Goal: Information Seeking & Learning: Check status

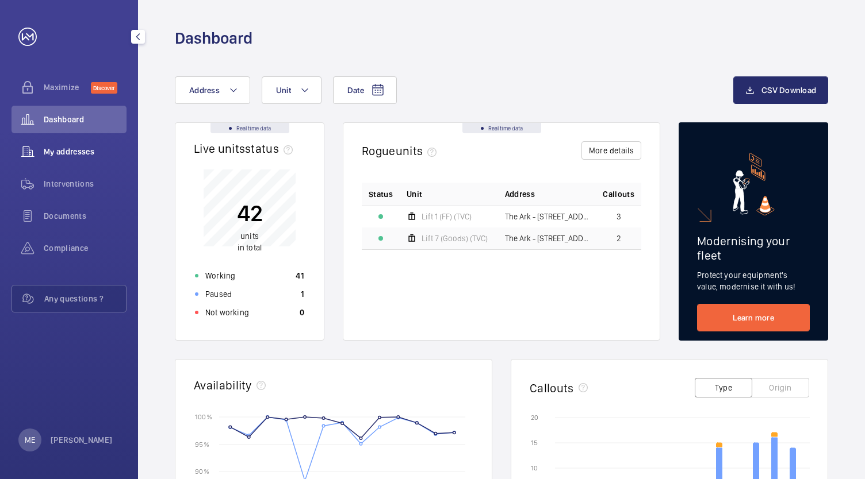
click at [77, 159] on div "My addresses" at bounding box center [68, 152] width 115 height 28
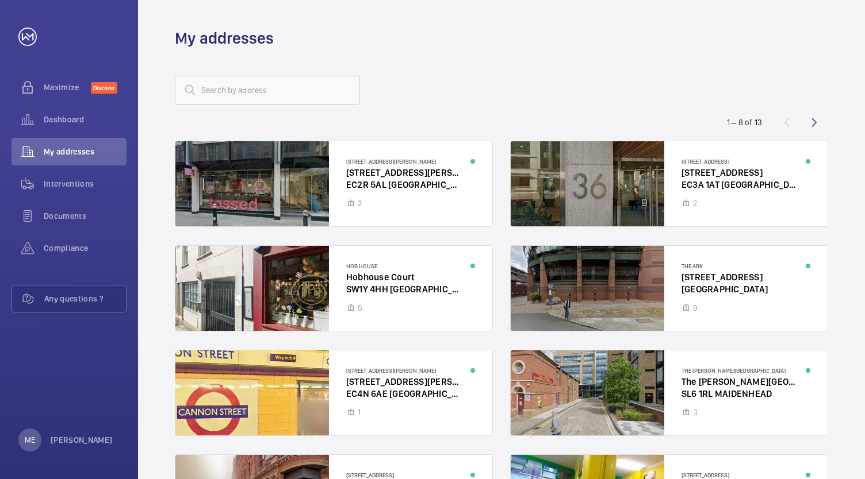
click at [727, 121] on div "1 – 8 of 13" at bounding box center [746, 122] width 67 height 11
click at [727, 121] on div "1 – 8 of 13" at bounding box center [744, 122] width 35 height 11
click at [411, 301] on div at bounding box center [333, 288] width 317 height 85
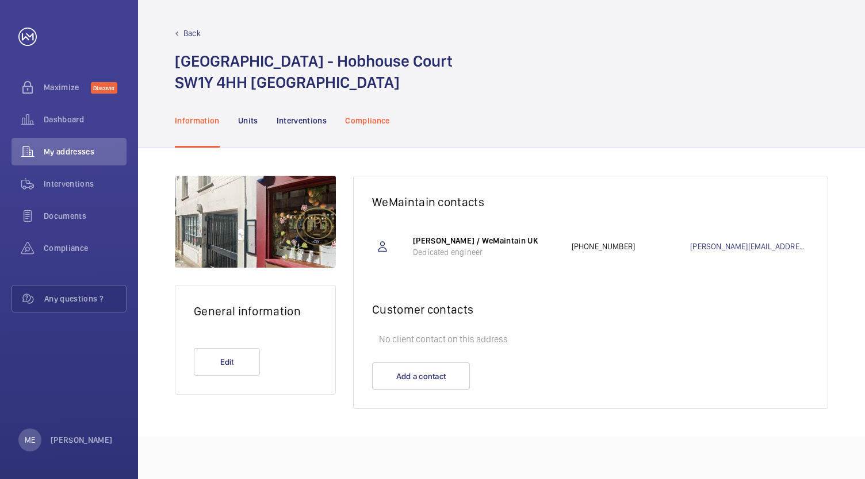
click at [360, 122] on p "Compliance" at bounding box center [367, 120] width 45 height 11
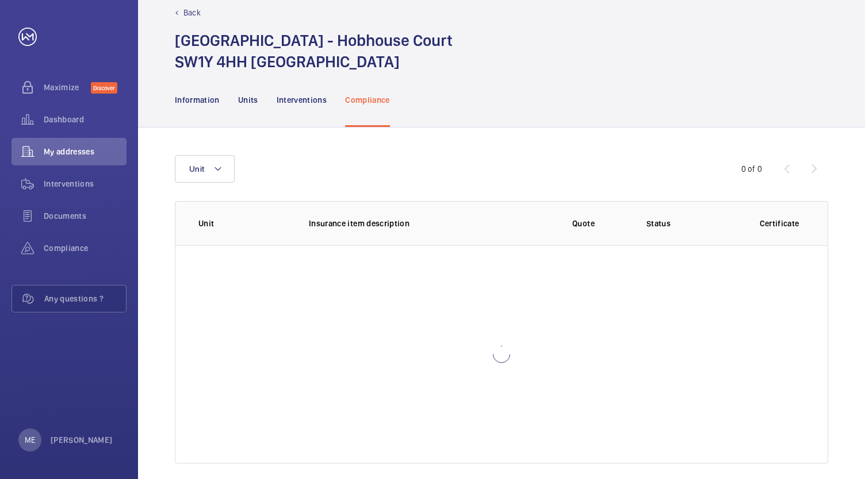
scroll to position [32, 0]
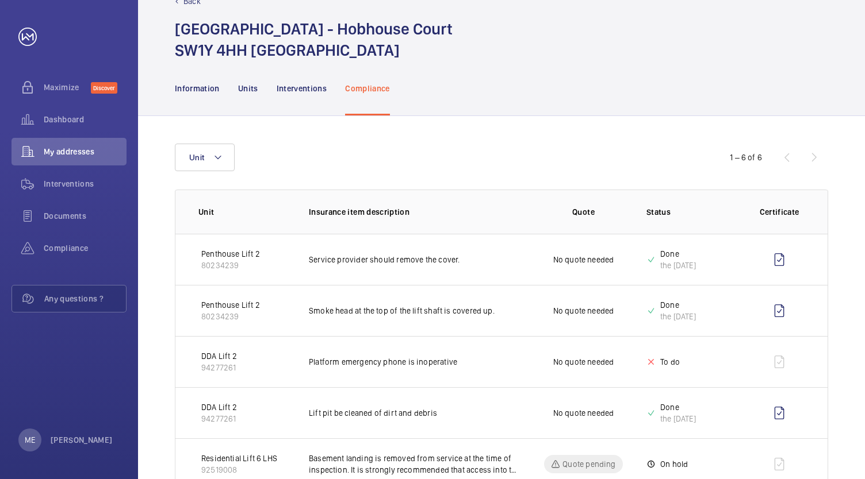
scroll to position [120, 0]
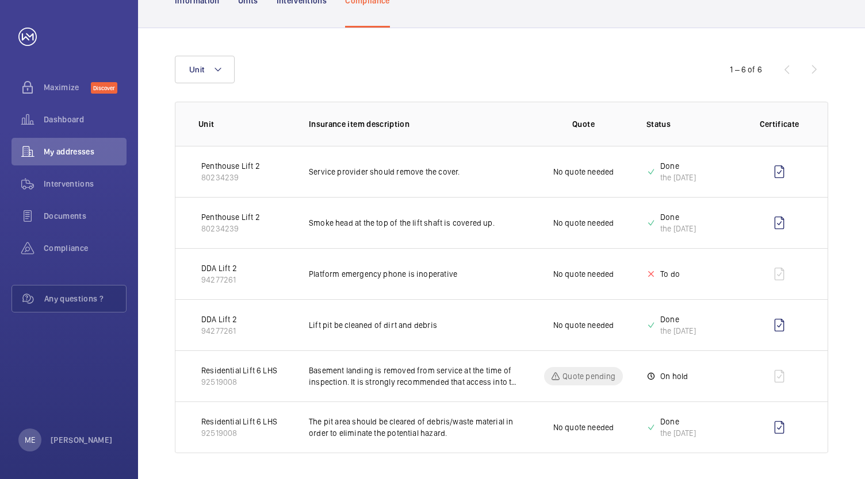
drag, startPoint x: 378, startPoint y: 304, endPoint x: 343, endPoint y: 15, distance: 291.3
click at [322, 43] on div "Unit 1 – 6 of 6 Unit Insurance item description Quote Status Certificate Pentho…" at bounding box center [501, 254] width 727 height 453
drag, startPoint x: 449, startPoint y: 108, endPoint x: 458, endPoint y: 104, distance: 9.5
click at [450, 108] on th "Insurance item description" at bounding box center [405, 124] width 230 height 44
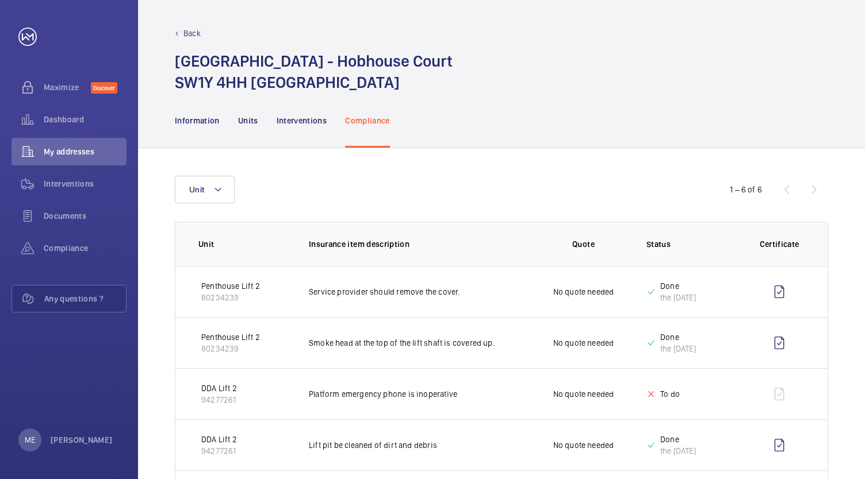
click at [178, 32] on mat-icon at bounding box center [177, 34] width 4 height 4
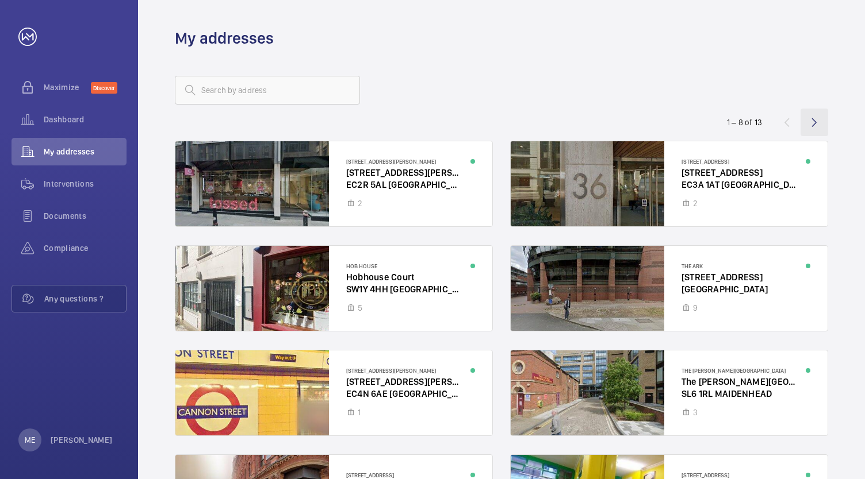
click at [816, 125] on wm-front-icon-button at bounding box center [814, 123] width 28 height 28
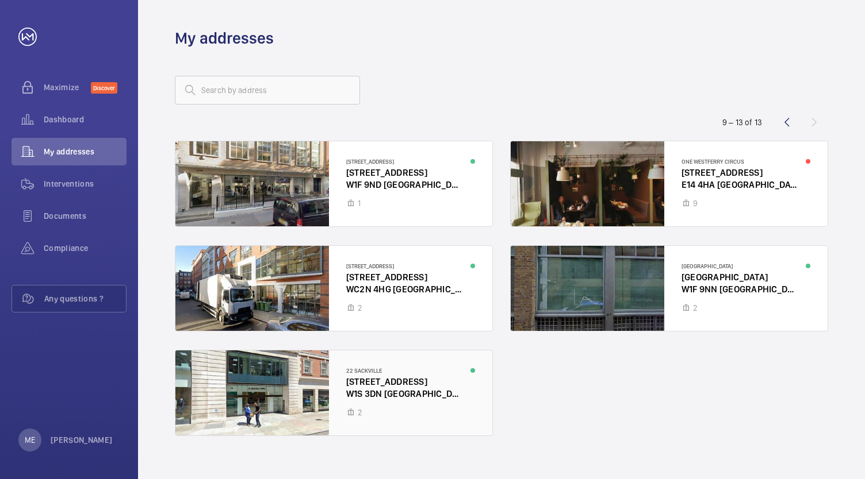
click at [340, 388] on div at bounding box center [333, 393] width 317 height 85
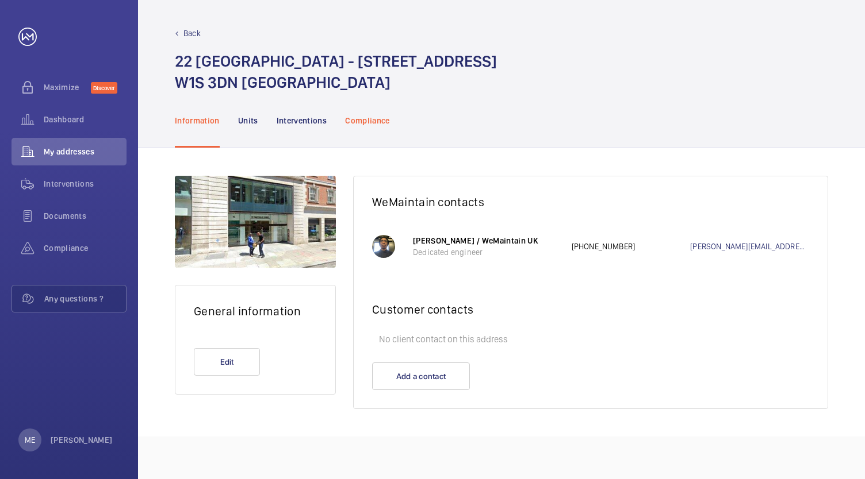
click at [379, 128] on div "Compliance" at bounding box center [367, 120] width 45 height 55
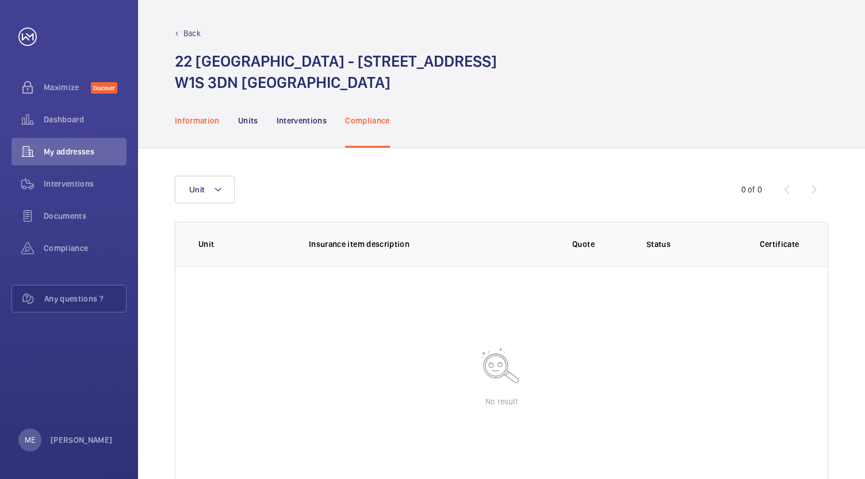
click at [187, 134] on div "Information" at bounding box center [197, 120] width 45 height 55
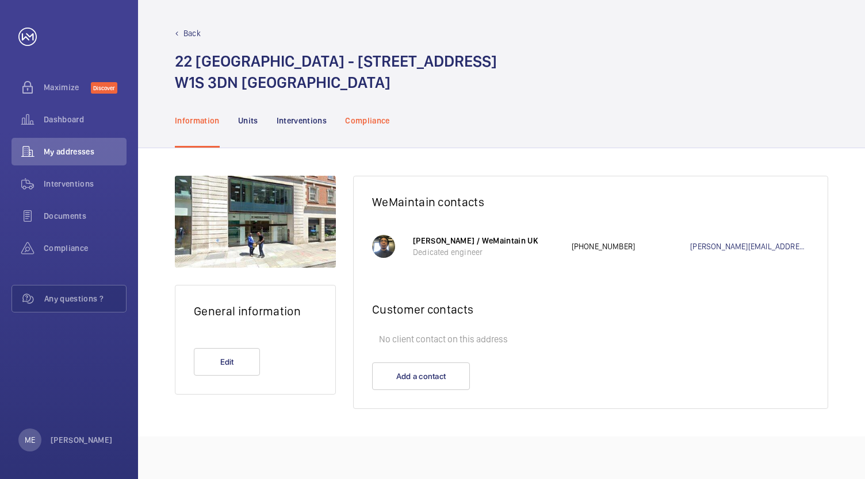
click at [367, 116] on p "Compliance" at bounding box center [367, 120] width 45 height 11
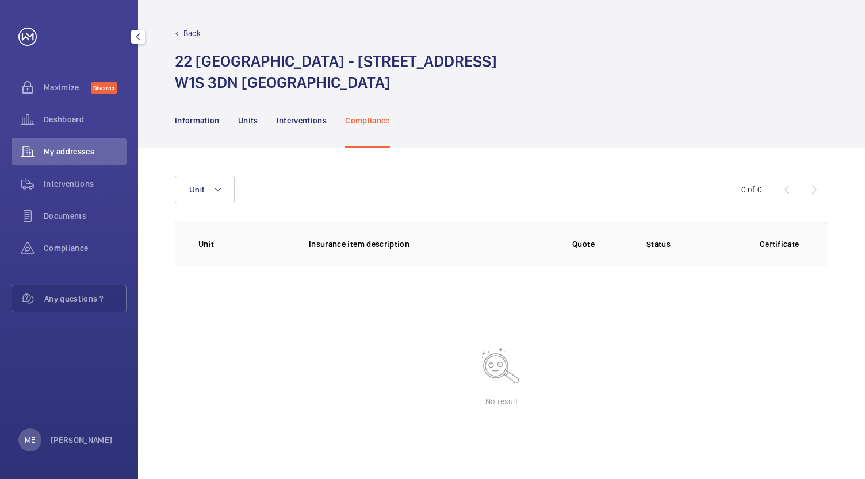
click at [107, 160] on div "My addresses" at bounding box center [68, 152] width 115 height 28
drag, startPoint x: 107, startPoint y: 160, endPoint x: 109, endPoint y: 154, distance: 6.7
click at [108, 159] on div "My addresses" at bounding box center [68, 152] width 115 height 28
click at [109, 153] on span "My addresses" at bounding box center [85, 151] width 83 height 11
click at [89, 90] on span "Maximize" at bounding box center [67, 87] width 47 height 11
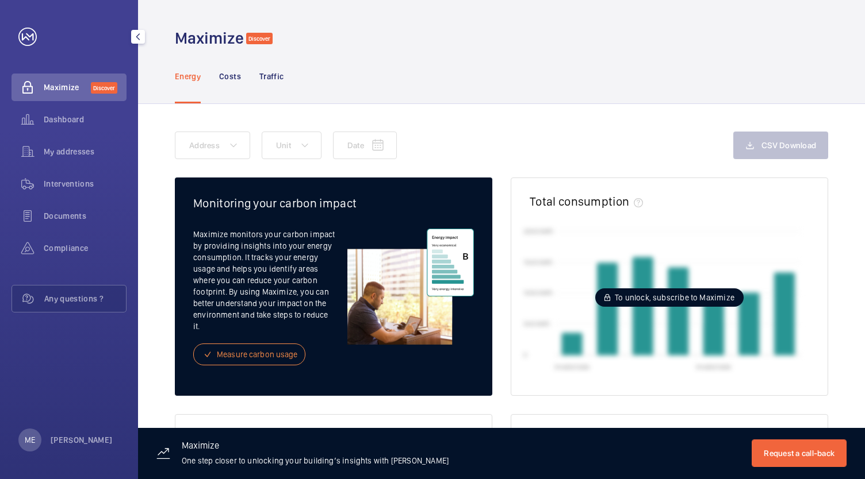
click at [26, 39] on link at bounding box center [27, 37] width 18 height 18
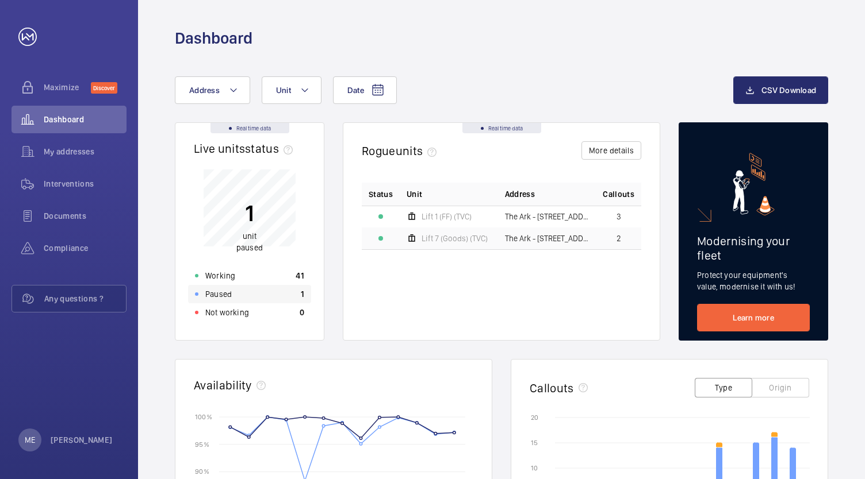
click at [291, 293] on div "Paused 1" at bounding box center [249, 294] width 123 height 18
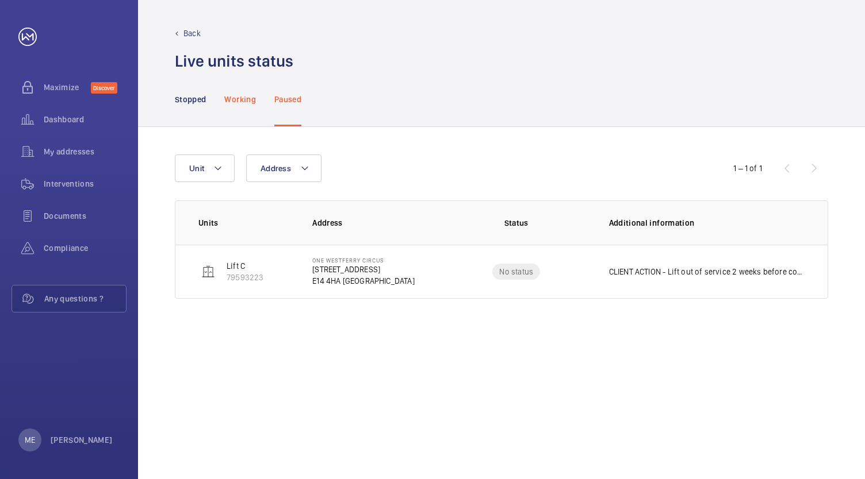
click at [224, 100] on p "Working" at bounding box center [239, 99] width 31 height 11
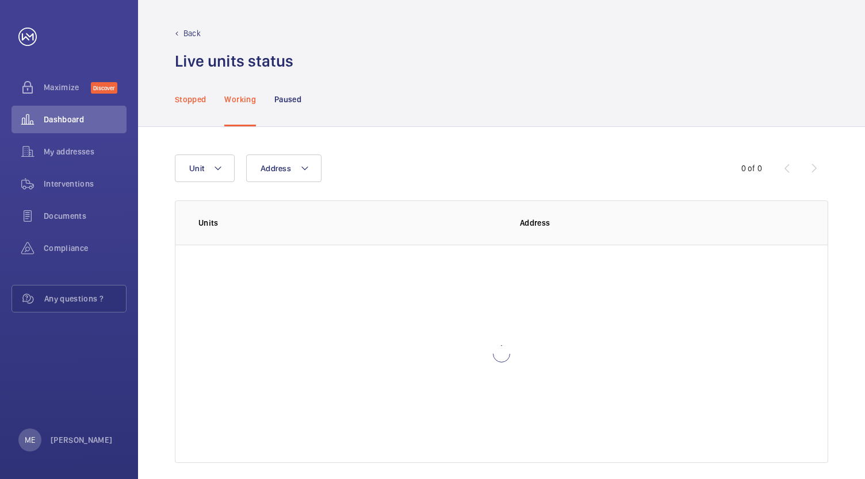
click at [198, 100] on p "Stopped" at bounding box center [190, 99] width 31 height 11
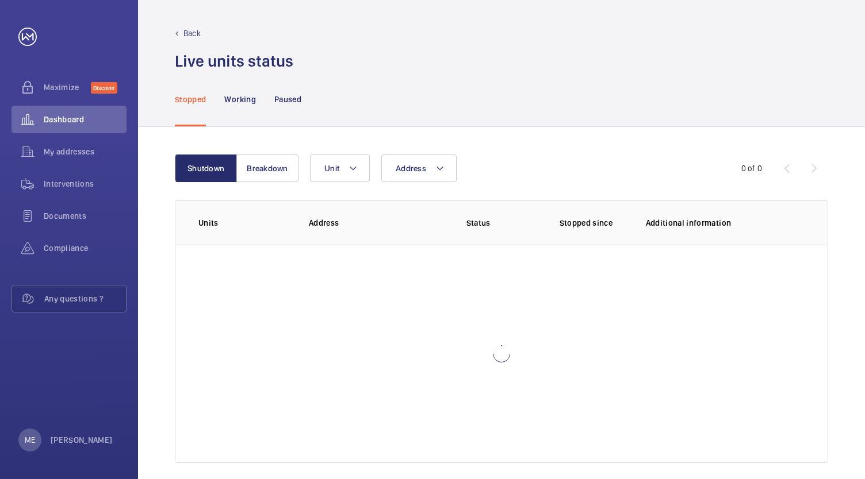
click at [206, 51] on h1 "Live units status﻿" at bounding box center [234, 61] width 118 height 21
click at [189, 34] on p "Back" at bounding box center [191, 33] width 17 height 11
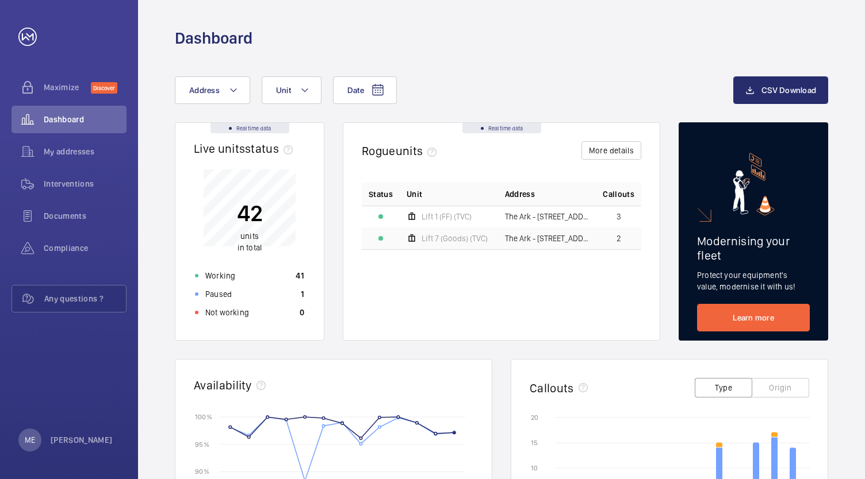
click at [494, 267] on div "Status Unit Address Callouts Lift 1 (FF) (TVC) The Ark - [STREET_ADDRESS] (Good…" at bounding box center [501, 252] width 279 height 139
click at [599, 70] on div "Date Address Unit CSV Download Real time data Live units status﻿ 42 units in to…" at bounding box center [501, 445] width 727 height 793
click at [459, 29] on div "Dashboard" at bounding box center [501, 38] width 653 height 21
